Goal: Information Seeking & Learning: Learn about a topic

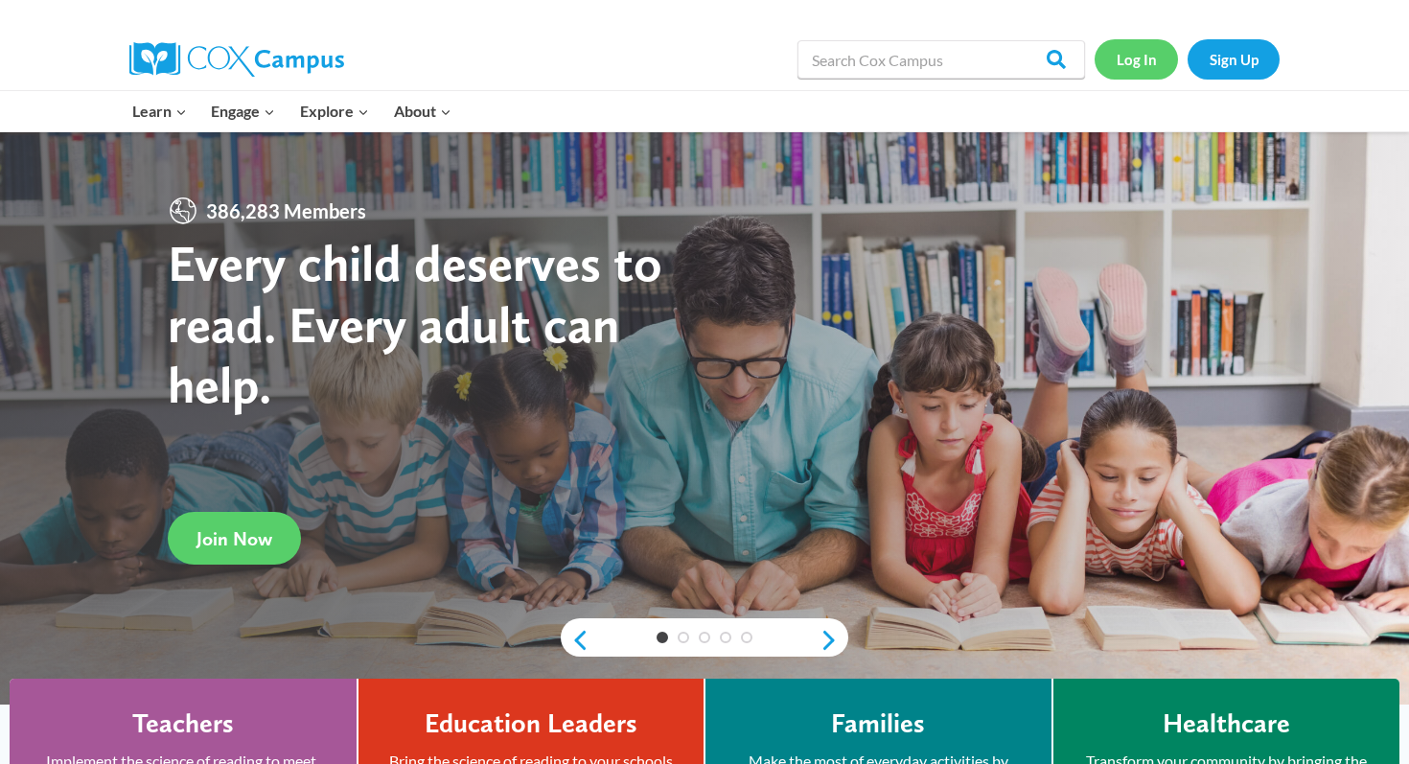
click at [1143, 49] on link "Log In" at bounding box center [1136, 58] width 83 height 39
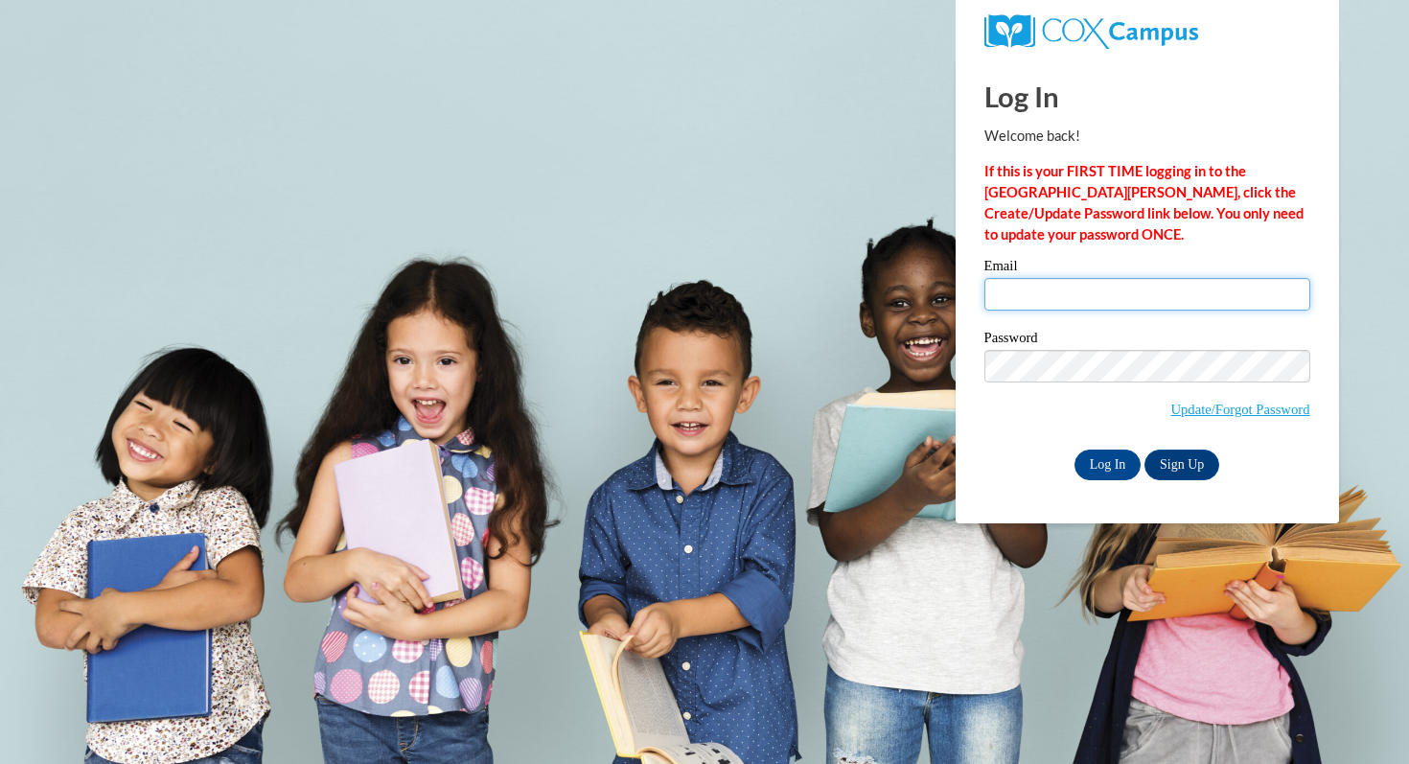
click at [1097, 306] on input "Email" at bounding box center [1147, 294] width 326 height 33
type input "blussier@waukesha.k12.wi.us"
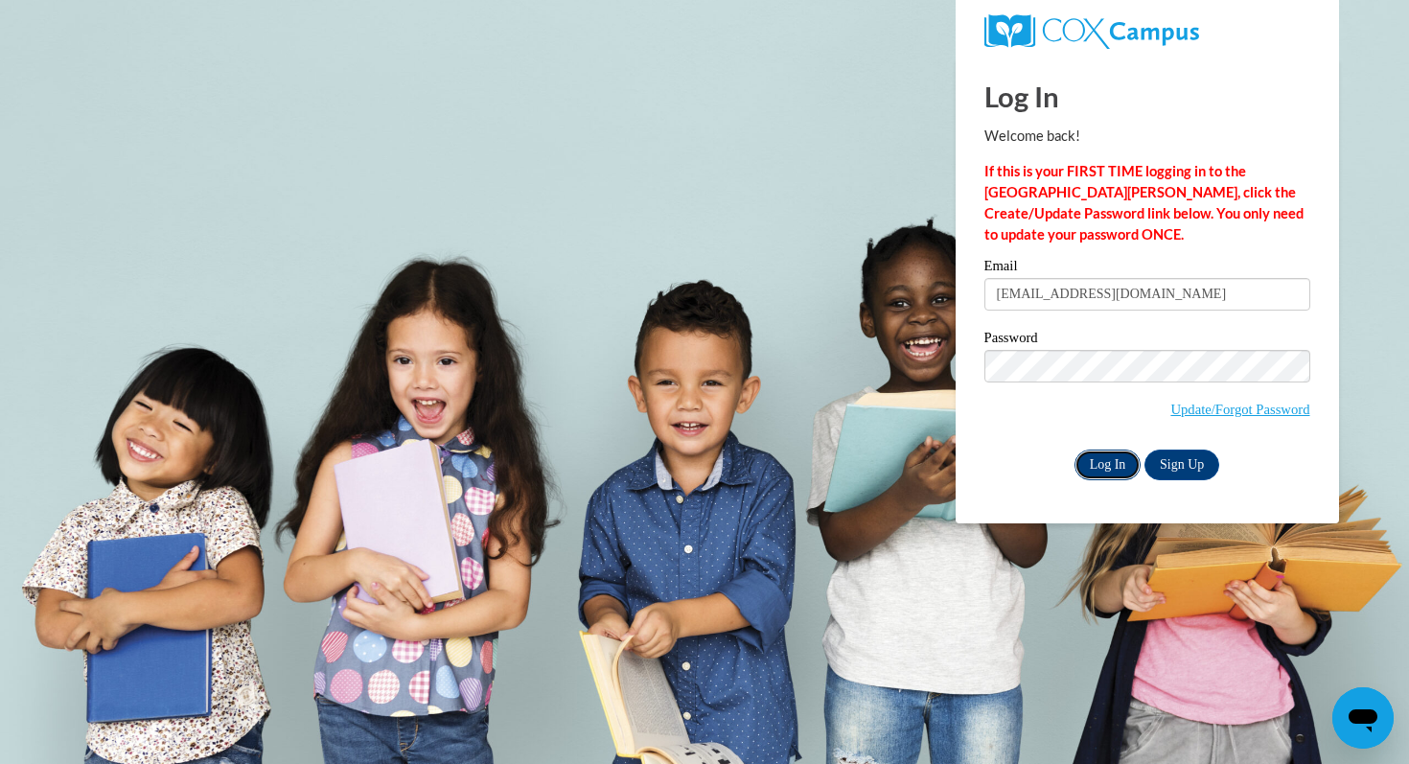
click at [1095, 467] on input "Log In" at bounding box center [1108, 465] width 67 height 31
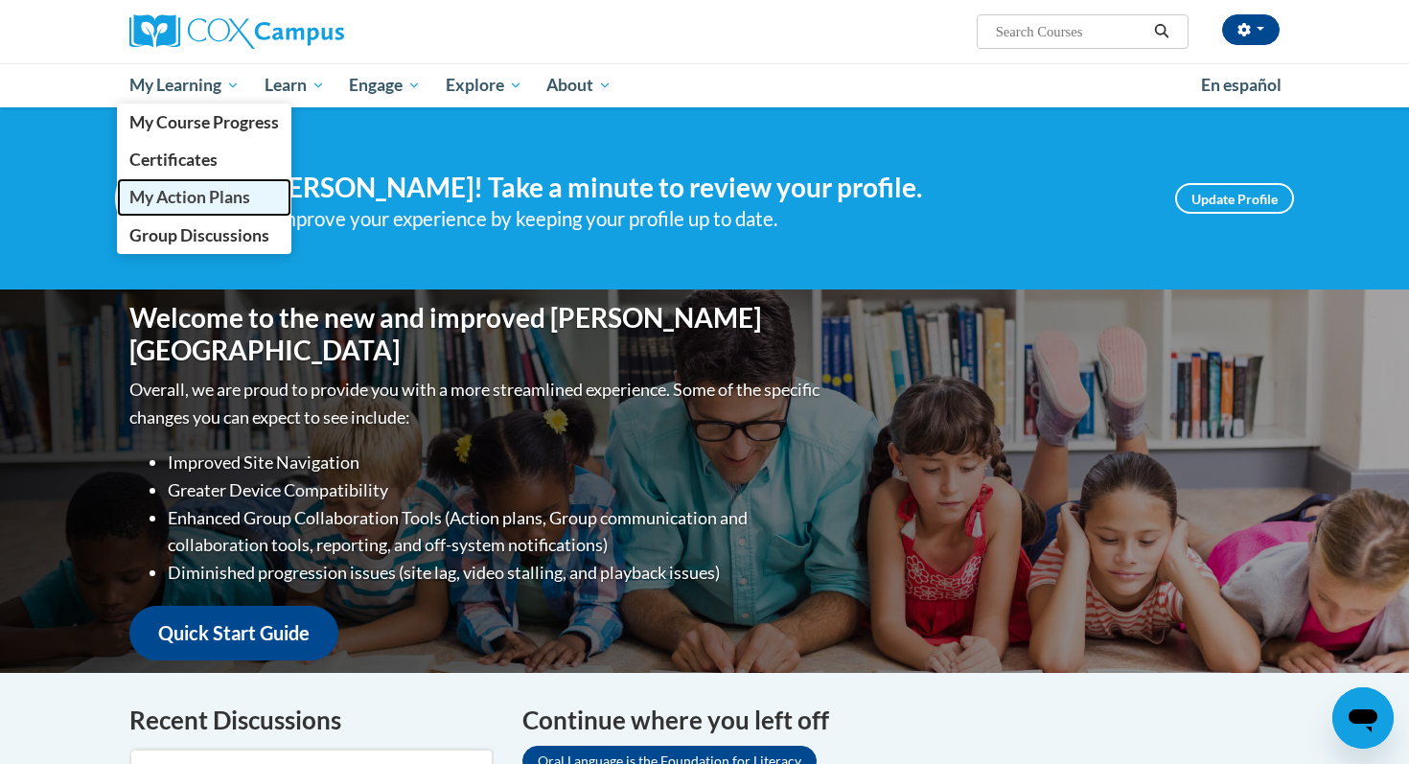
click at [217, 200] on span "My Action Plans" at bounding box center [189, 197] width 121 height 20
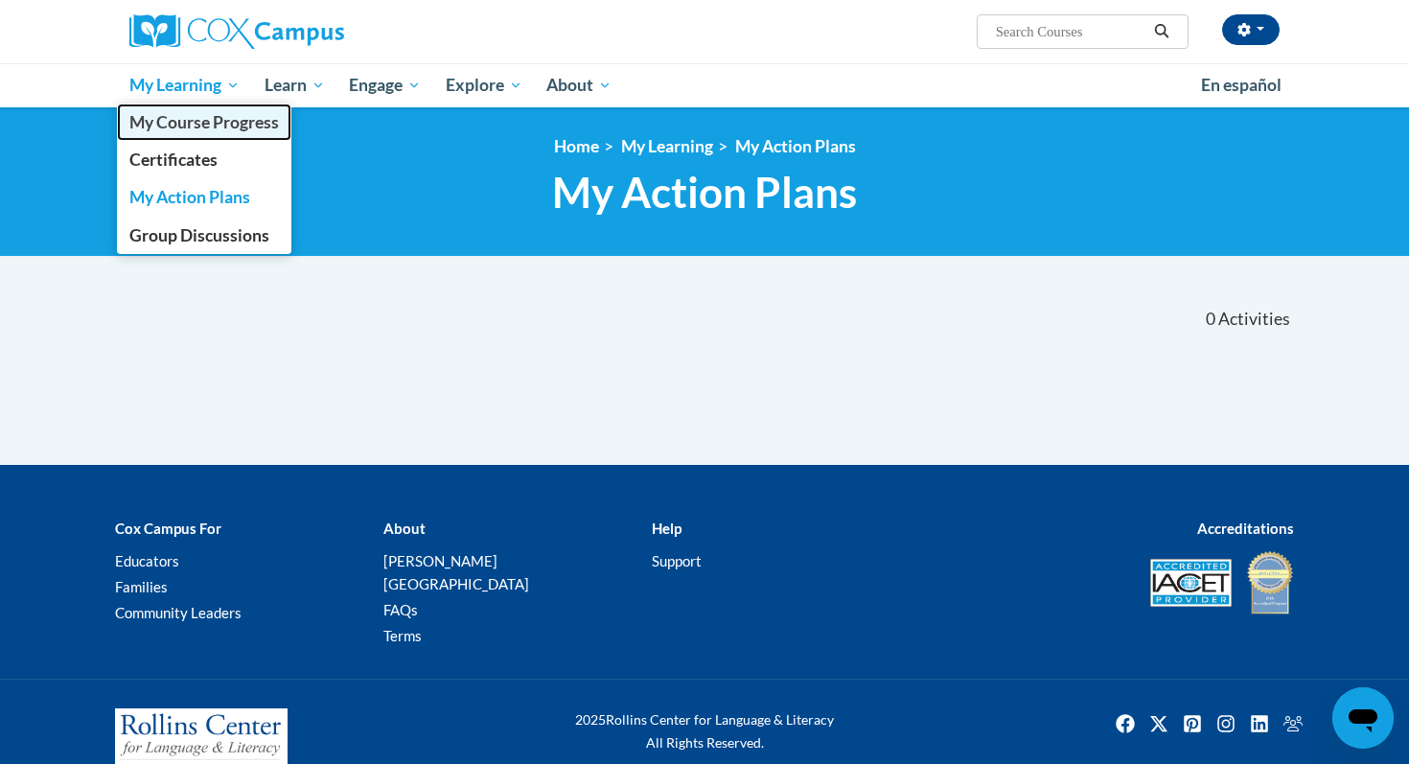
click at [204, 121] on span "My Course Progress" at bounding box center [204, 122] width 150 height 20
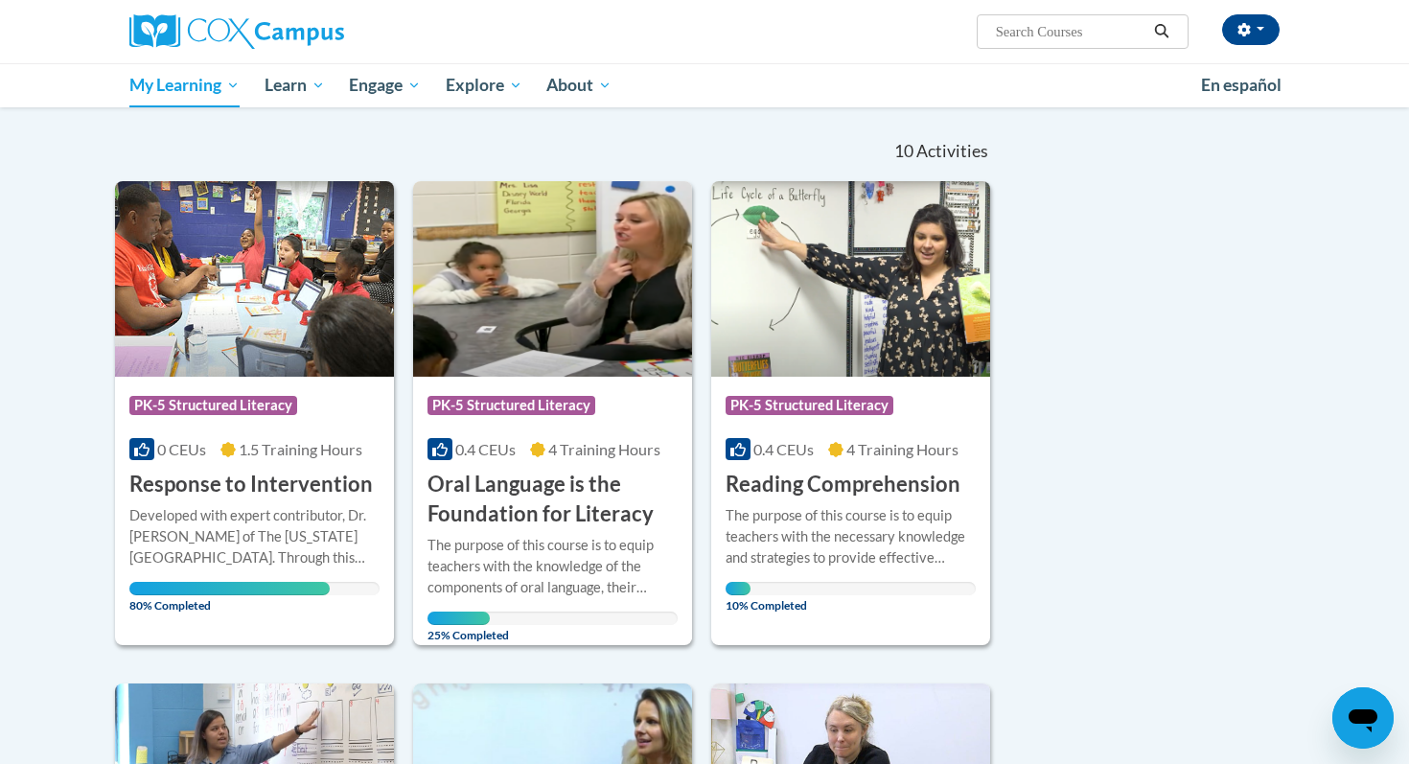
scroll to position [139, 0]
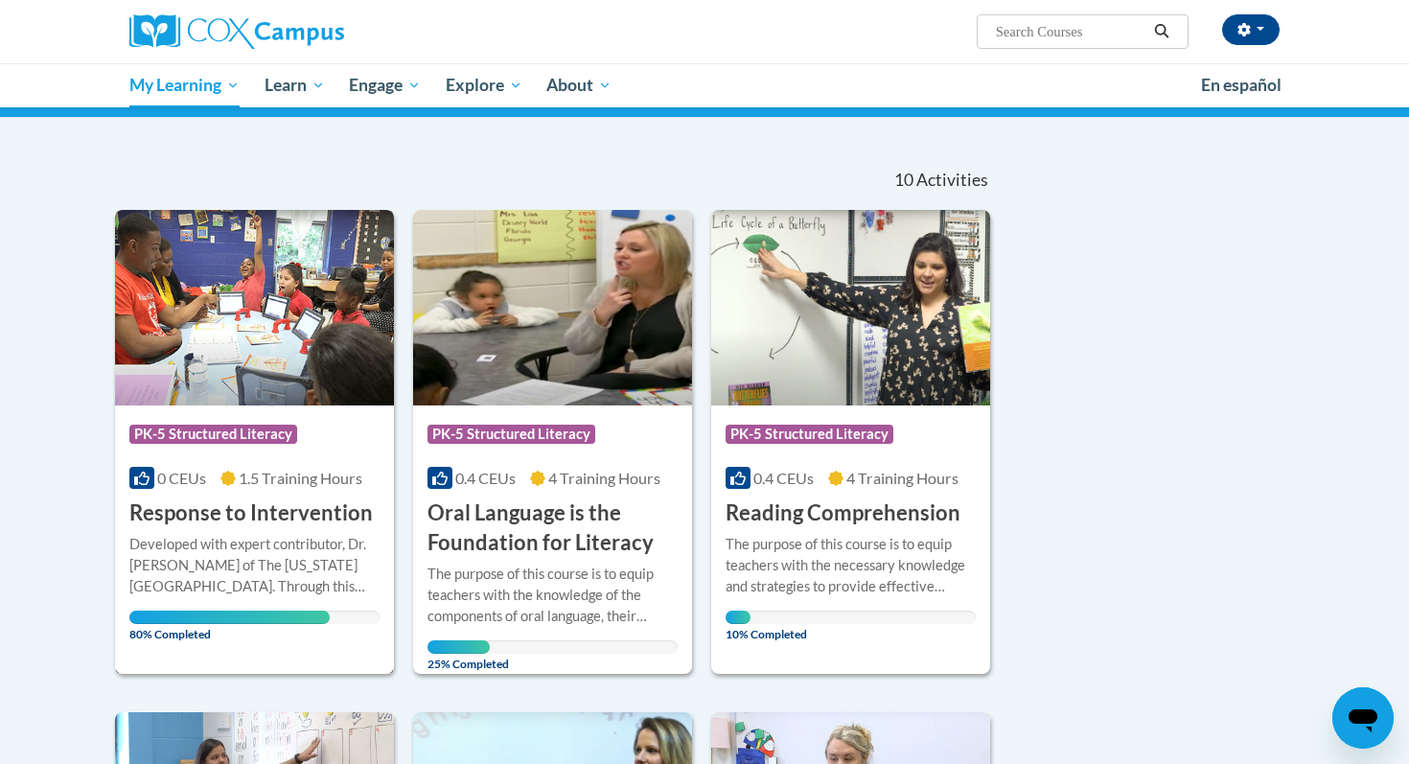
click at [278, 499] on h3 "Response to Intervention" at bounding box center [250, 513] width 243 height 30
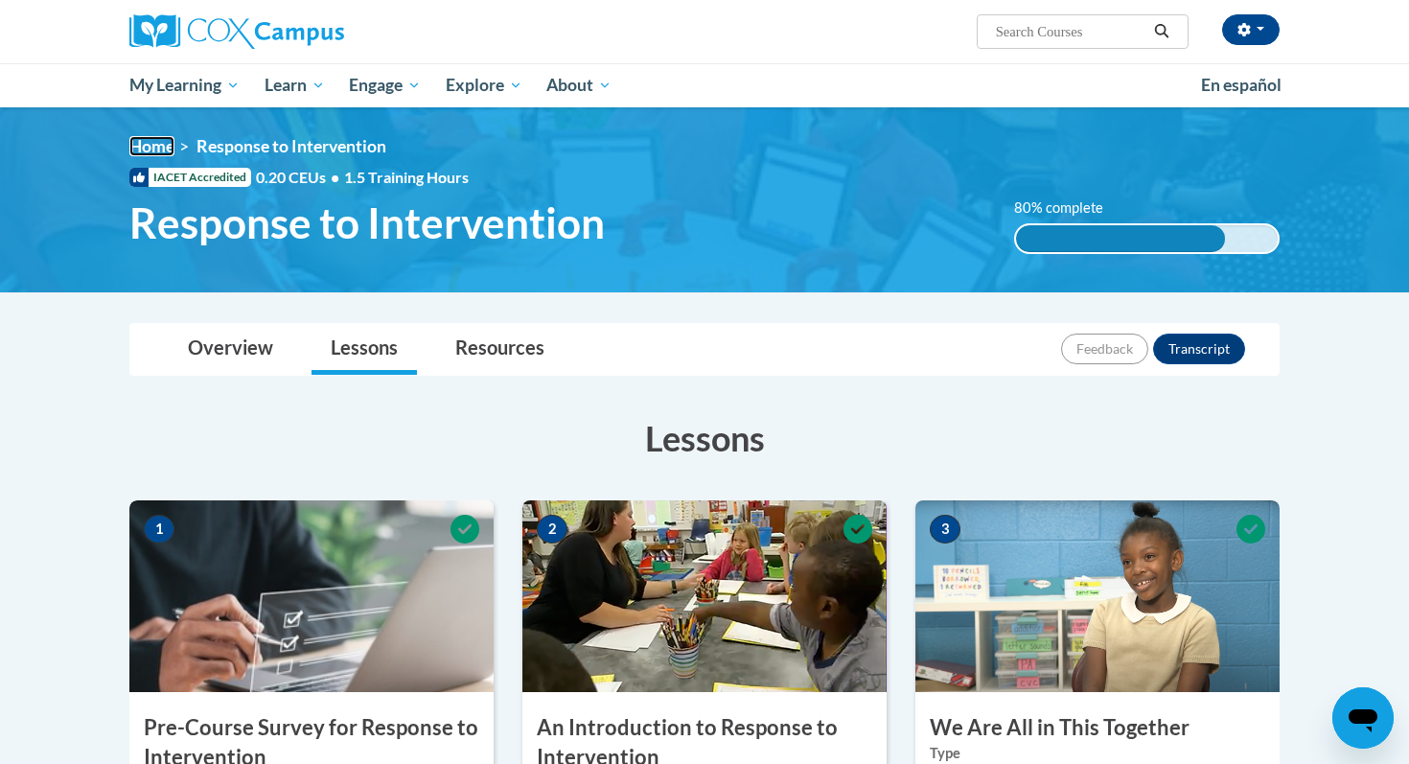
click at [157, 154] on link "Home" at bounding box center [151, 146] width 45 height 20
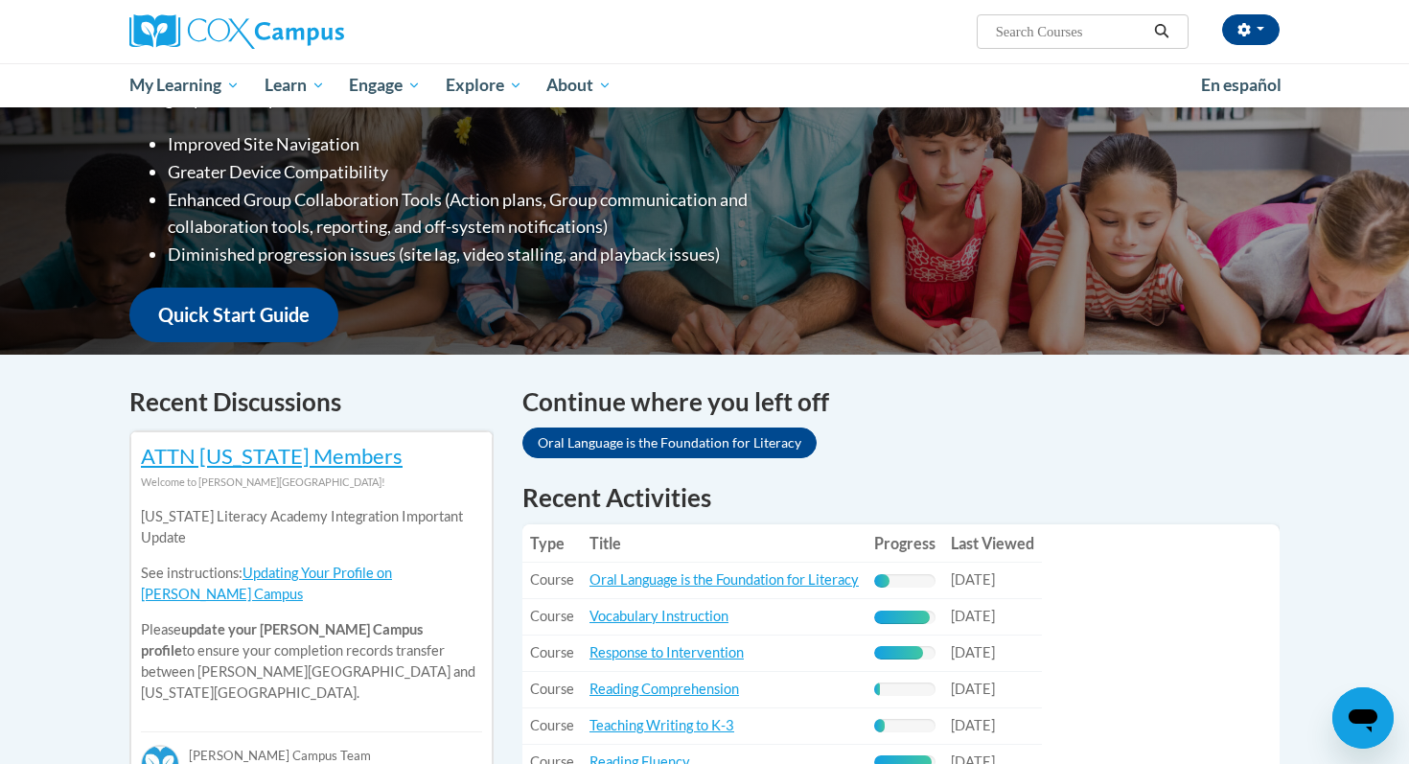
scroll to position [481, 0]
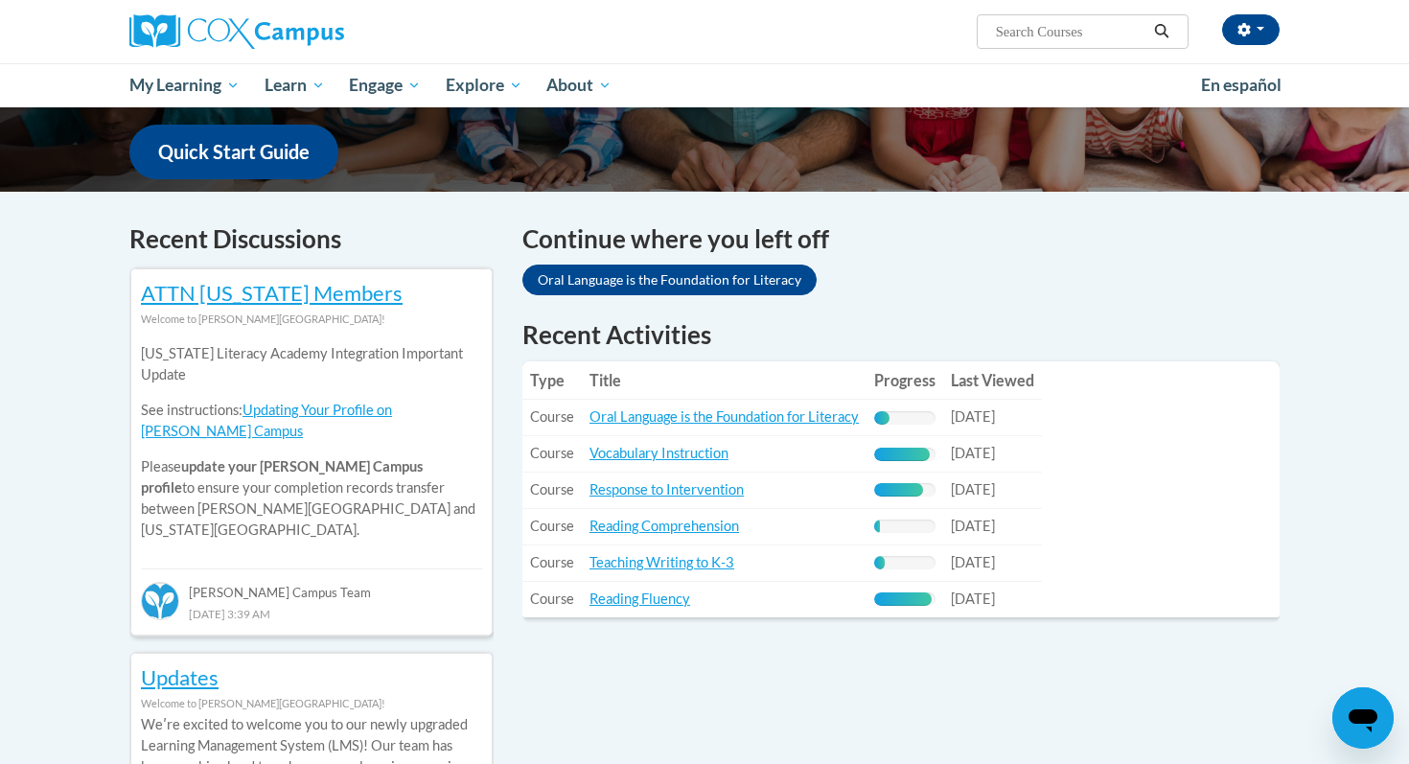
click at [663, 406] on td "Title: Oral Language is the Foundation for Literacy" at bounding box center [724, 418] width 285 height 36
click at [663, 419] on link "Oral Language is the Foundation for Literacy" at bounding box center [724, 416] width 269 height 16
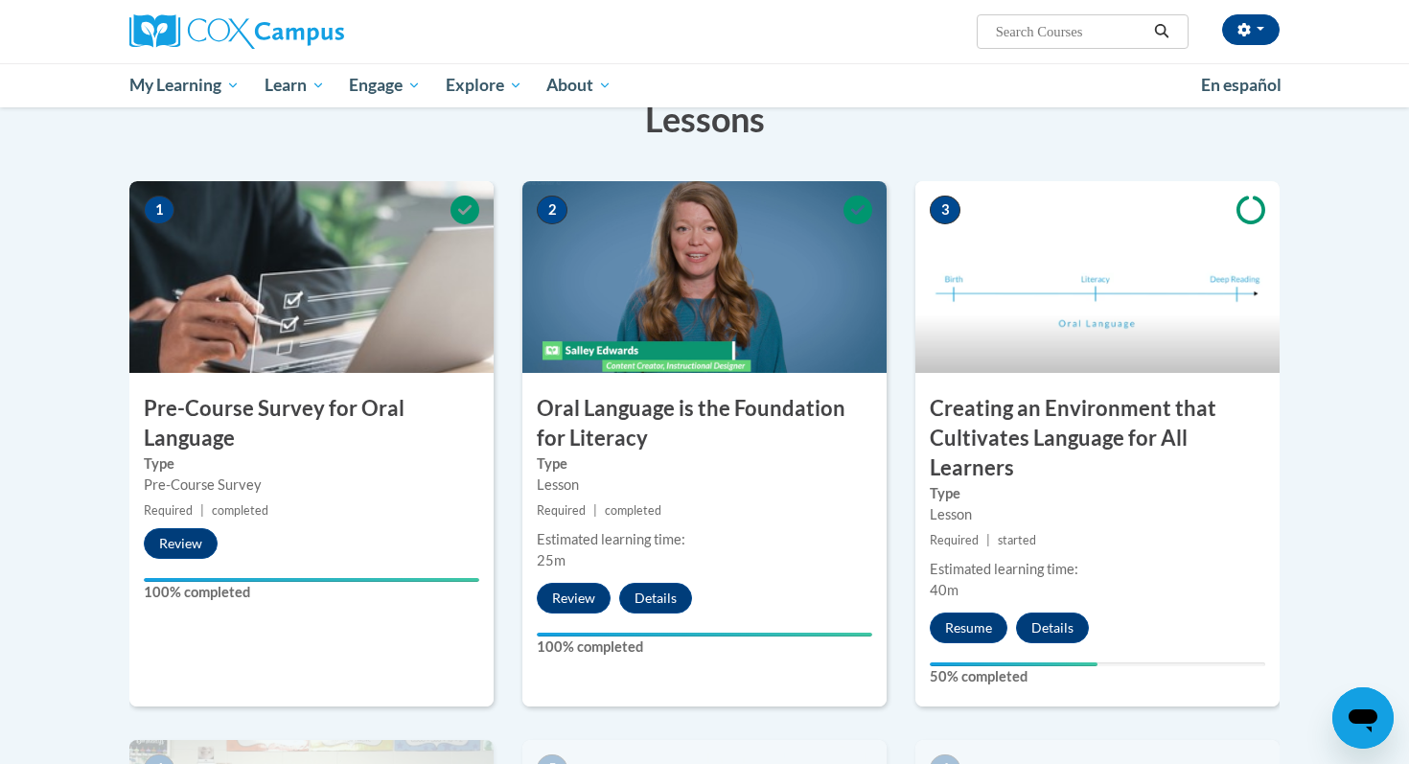
scroll to position [359, 0]
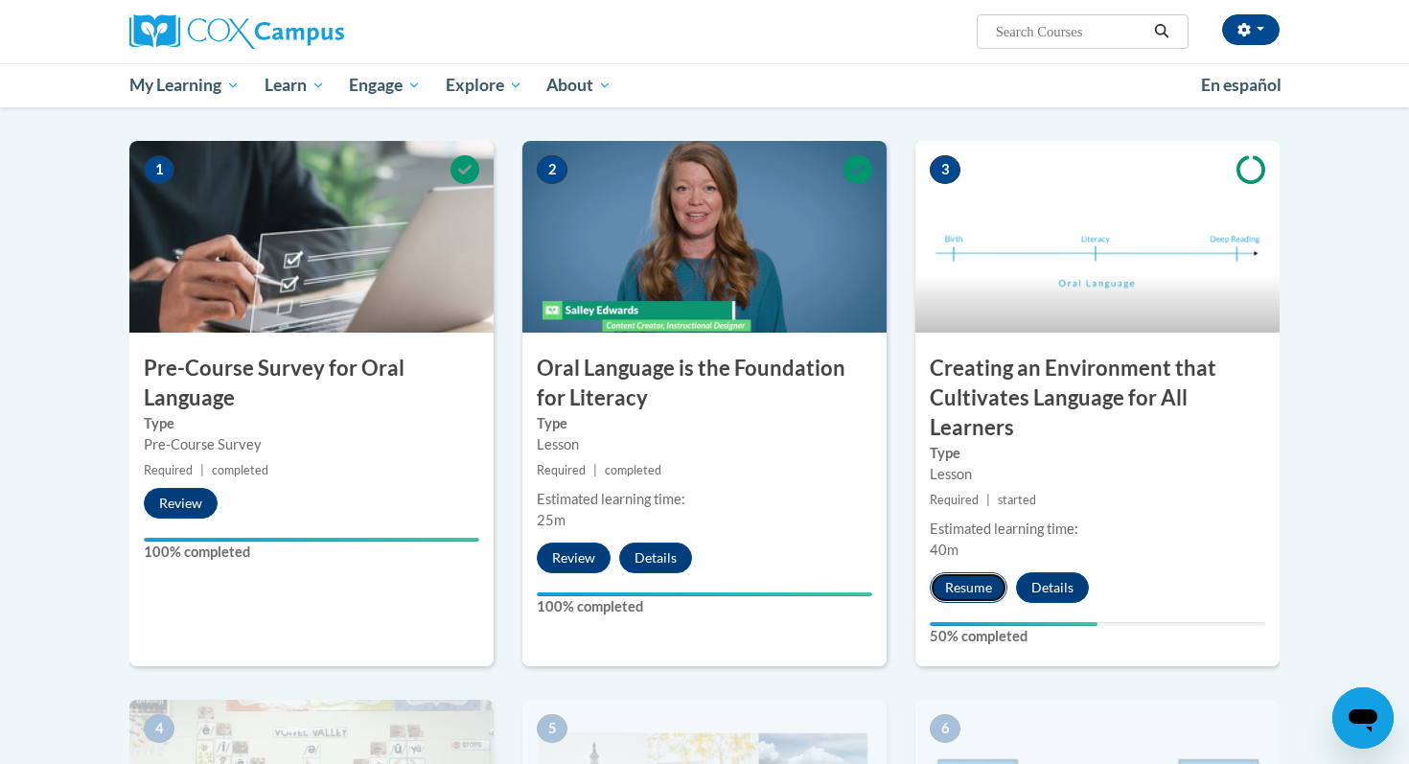
click at [964, 585] on button "Resume" at bounding box center [969, 587] width 78 height 31
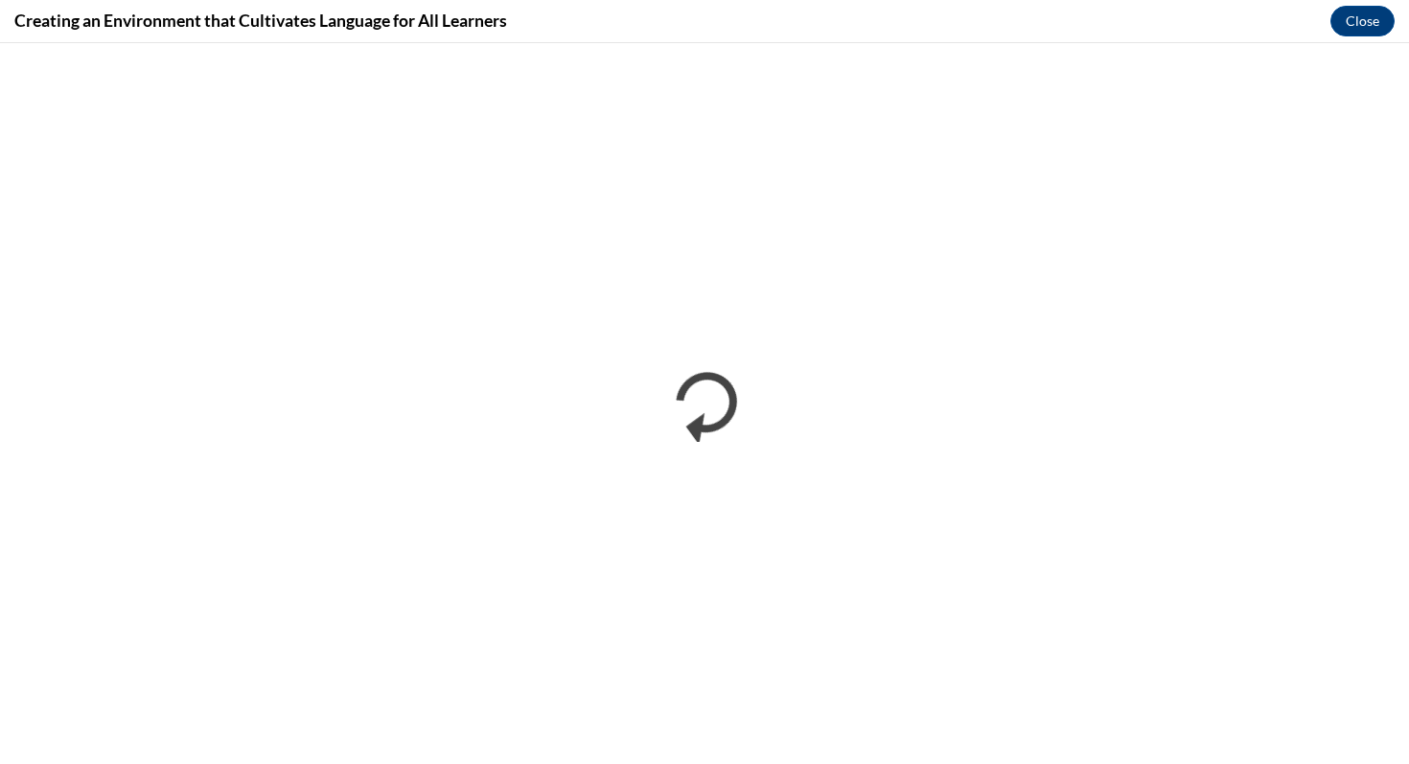
scroll to position [0, 0]
